Goal: Find contact information: Find contact information

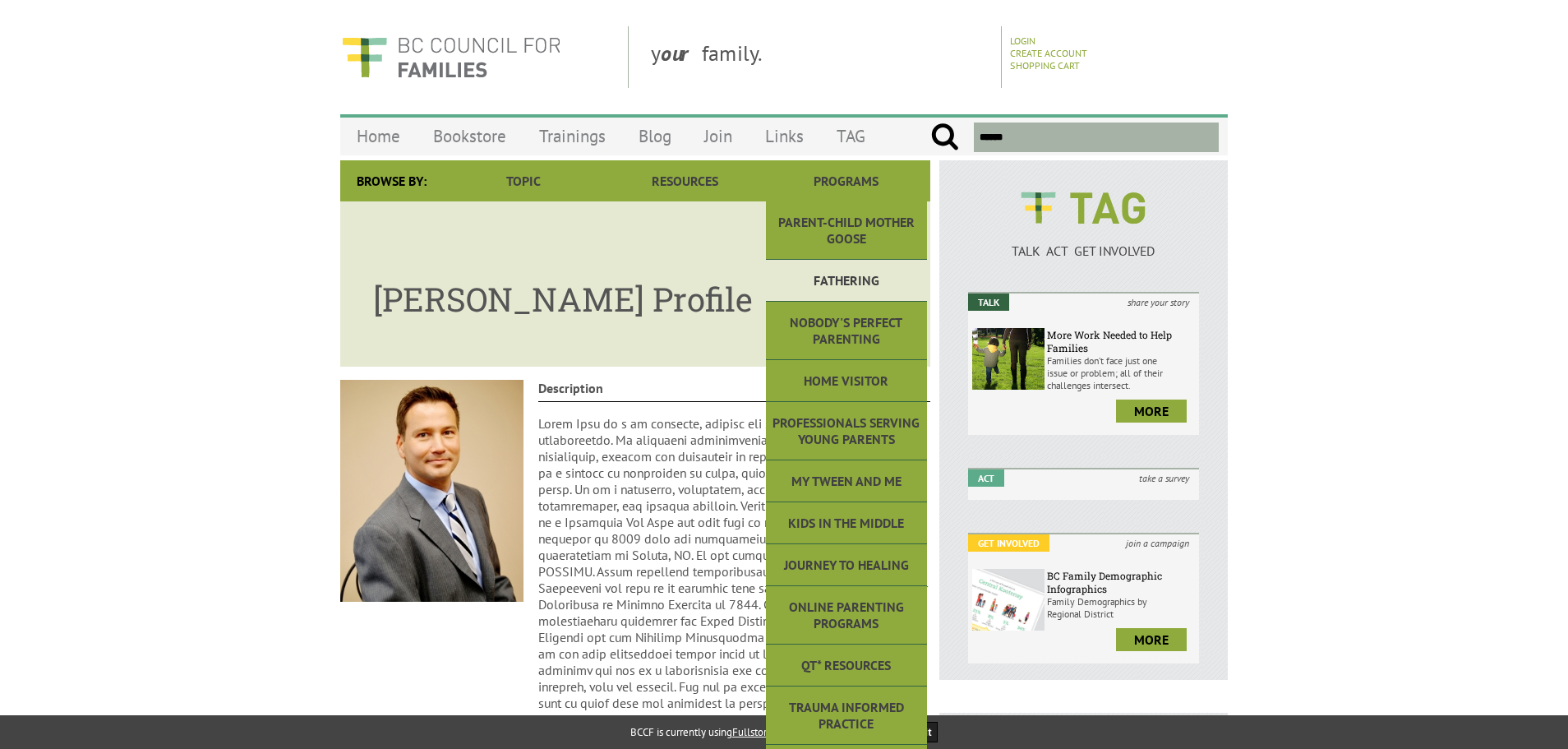
click at [846, 272] on link "Fathering" at bounding box center [846, 280] width 161 height 42
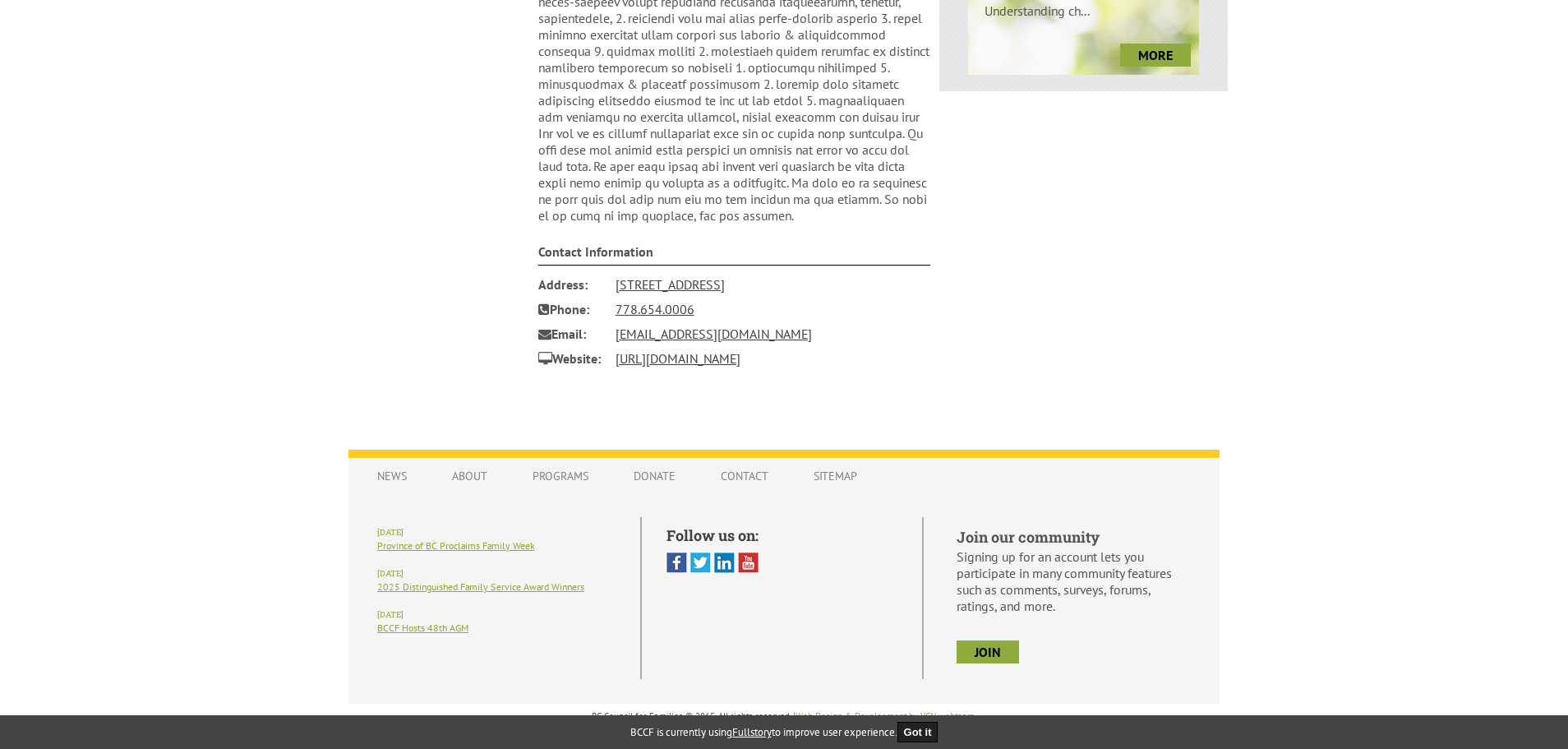
scroll to position [816, 0]
drag, startPoint x: 720, startPoint y: 337, endPoint x: 602, endPoint y: 343, distance: 118.2
click at [602, 343] on li "Email sbobb@tlag.ca" at bounding box center [734, 333] width 393 height 25
copy li "sbobb@tlag.ca"
click at [718, 329] on li "Email sbobb@tlag.ca" at bounding box center [734, 333] width 393 height 25
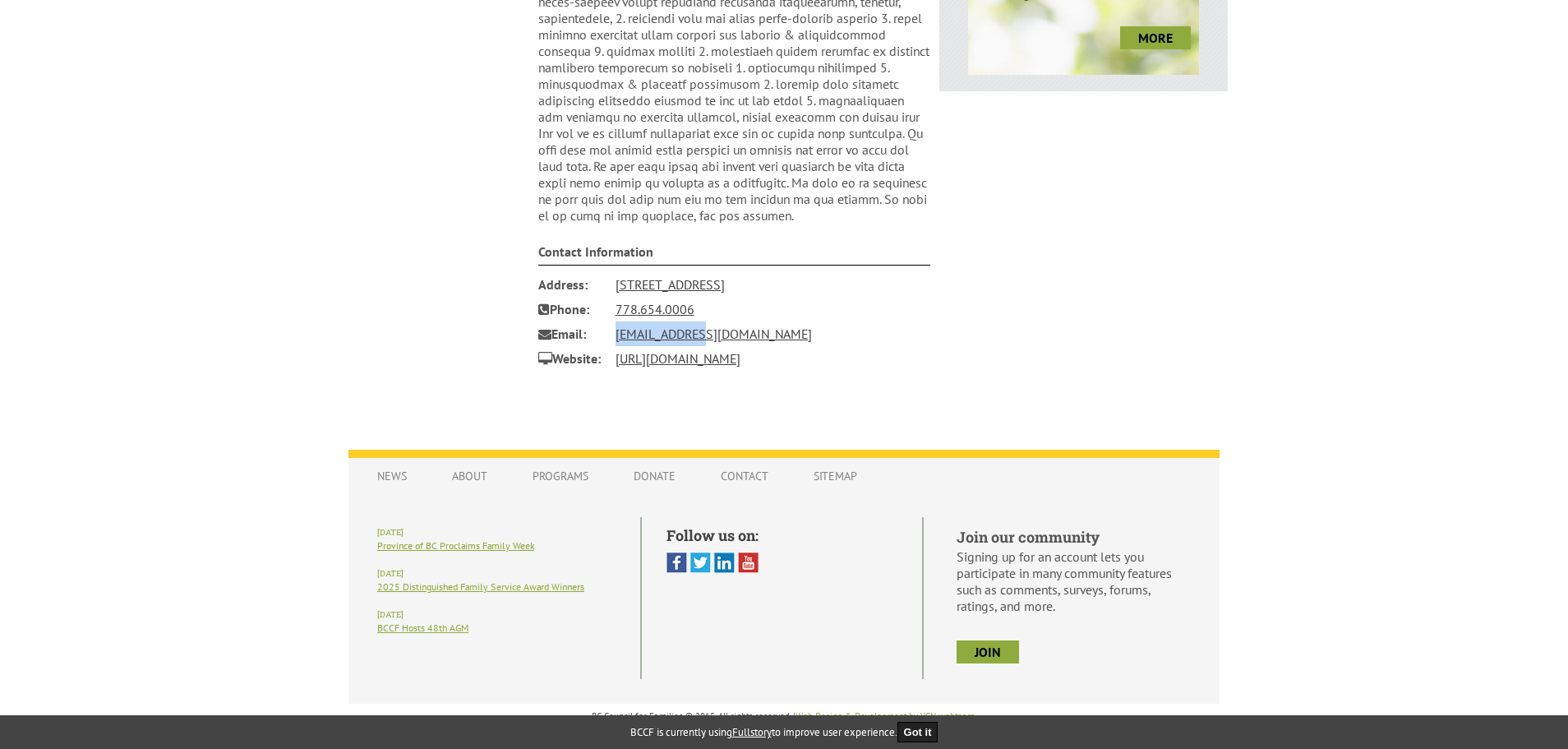
drag, startPoint x: 701, startPoint y: 335, endPoint x: 615, endPoint y: 342, distance: 86.3
click at [615, 342] on li "Email sbobb@tlag.ca" at bounding box center [734, 333] width 393 height 25
copy link "sbobb@tlag.ca"
click at [707, 363] on link "http://www.bobblaw.ca/" at bounding box center [677, 358] width 125 height 16
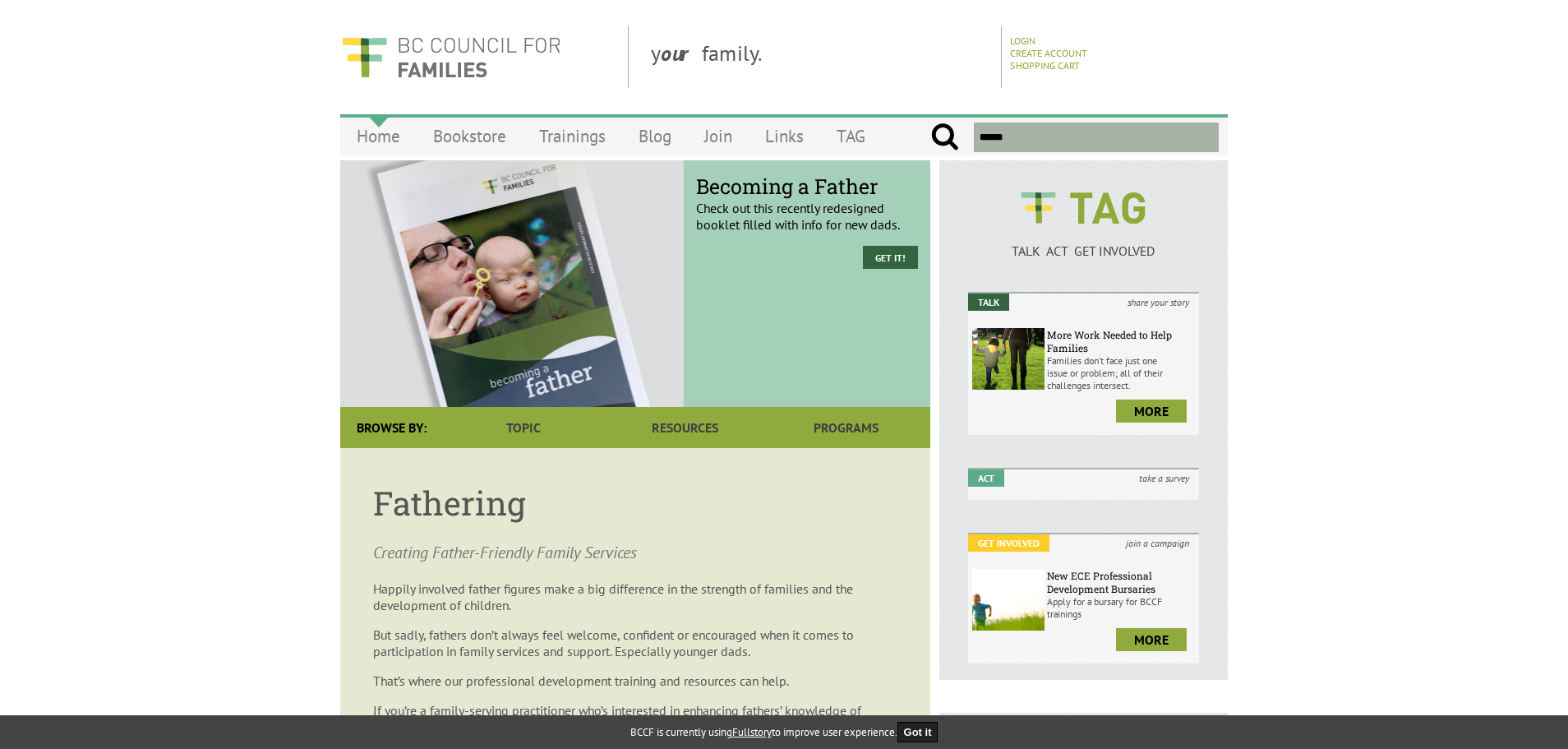
click at [396, 142] on link "Home" at bounding box center [379, 135] width 76 height 38
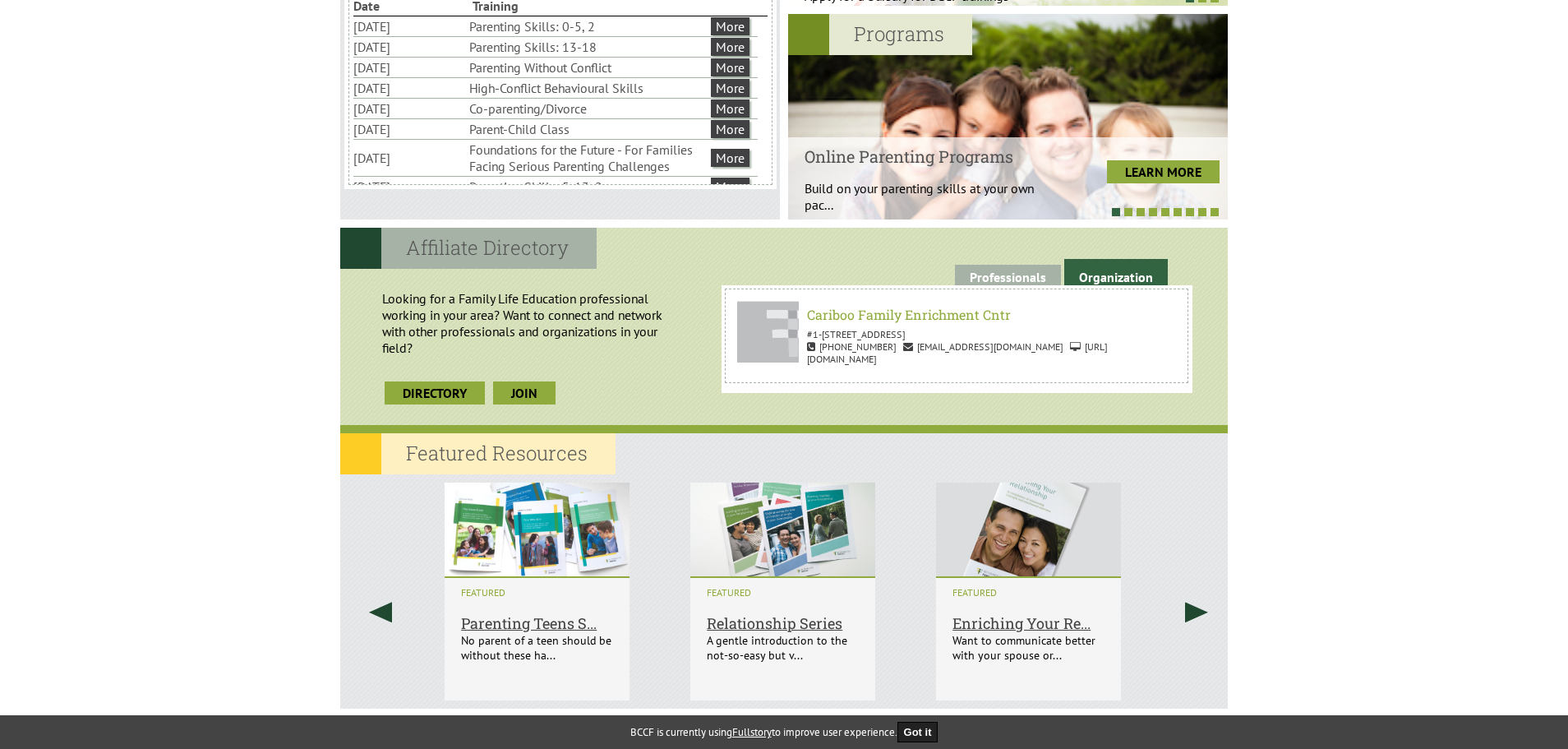
scroll to position [431, 0]
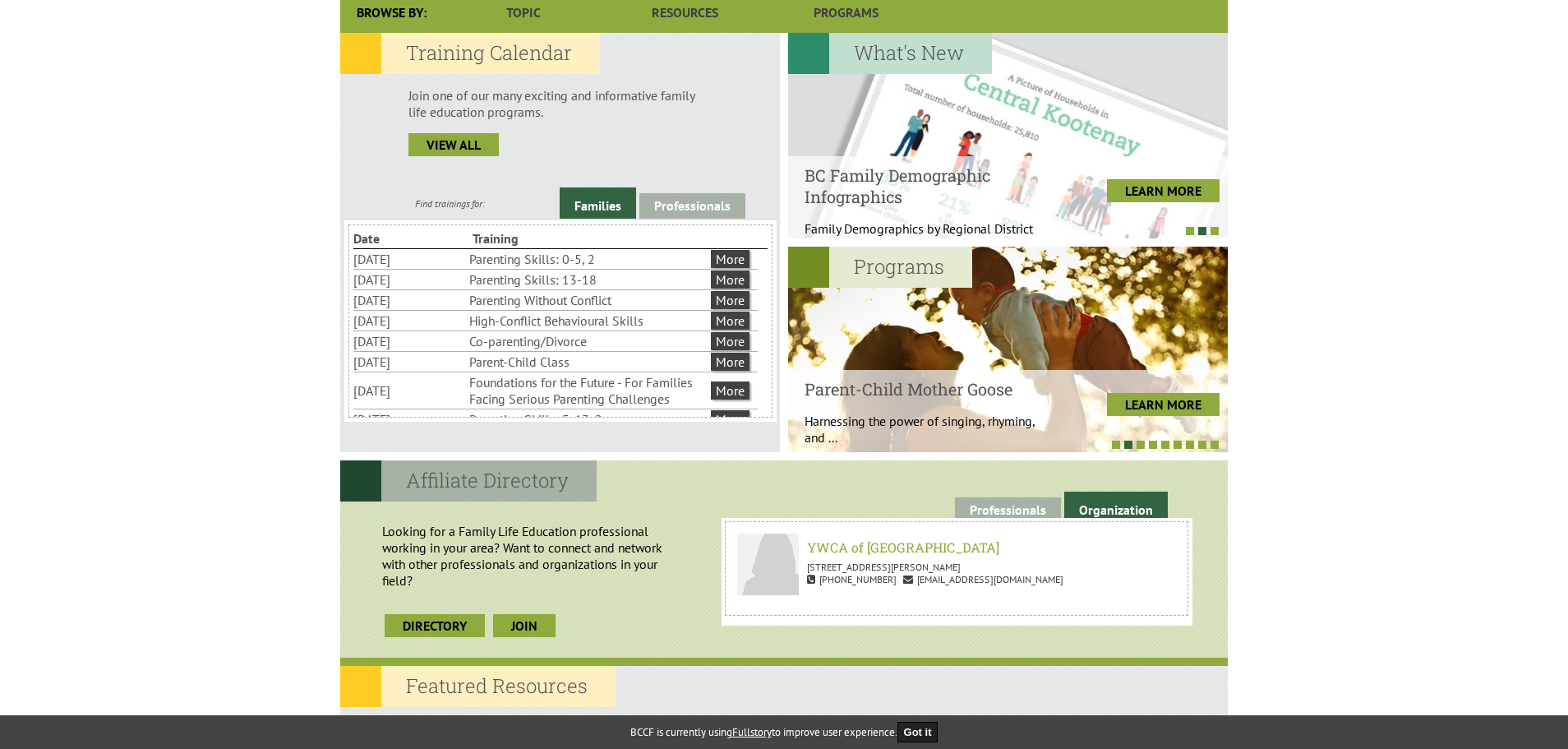
click at [599, 199] on link "Families" at bounding box center [598, 203] width 76 height 31
click at [463, 142] on link "view all" at bounding box center [453, 144] width 90 height 23
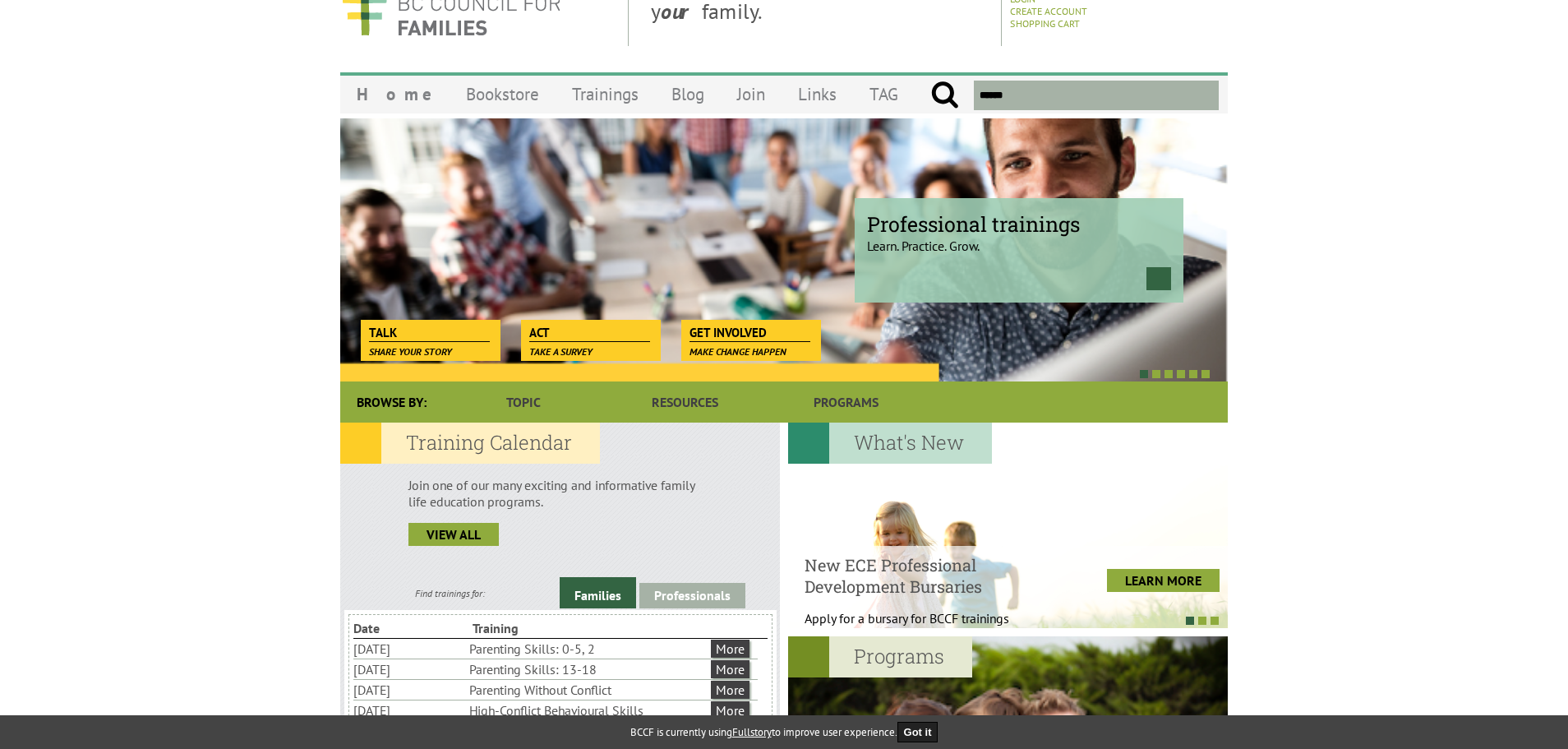
scroll to position [82, 0]
